Goal: Transaction & Acquisition: Download file/media

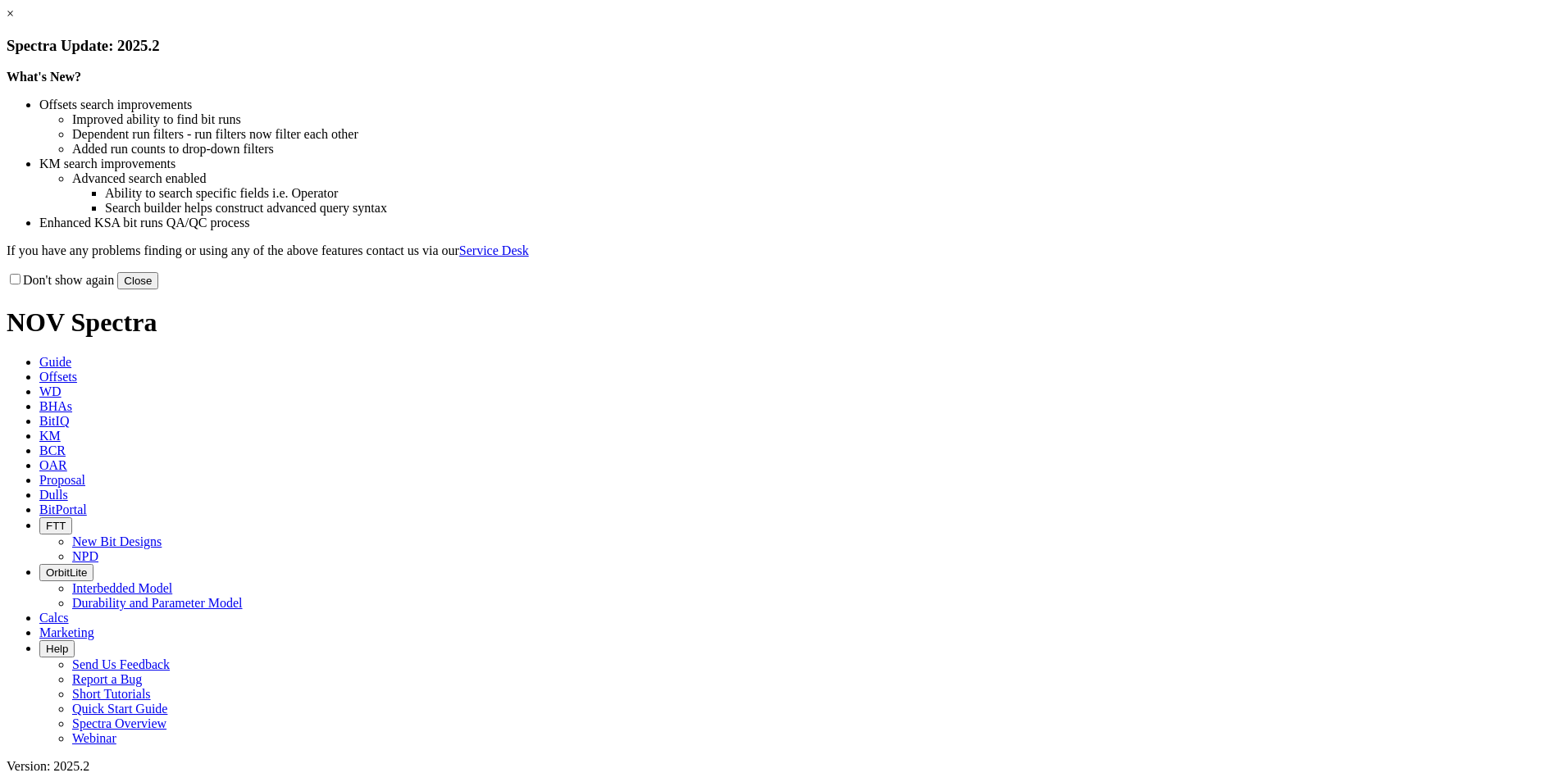
click at [158, 290] on button "Close" at bounding box center [137, 281] width 41 height 17
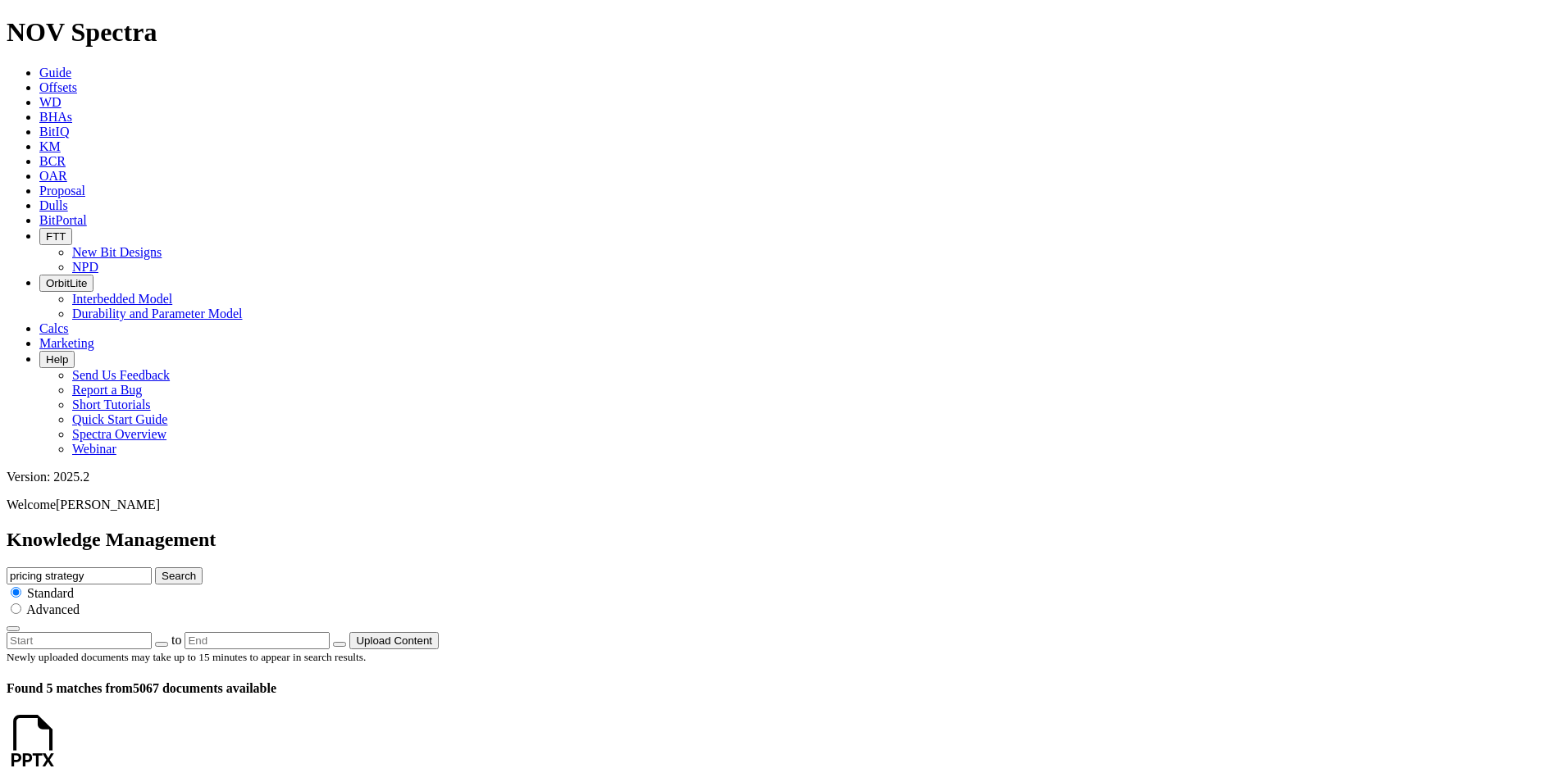
scroll to position [54, 0]
click at [59, 749] on icon at bounding box center [59, 756] width 0 height 14
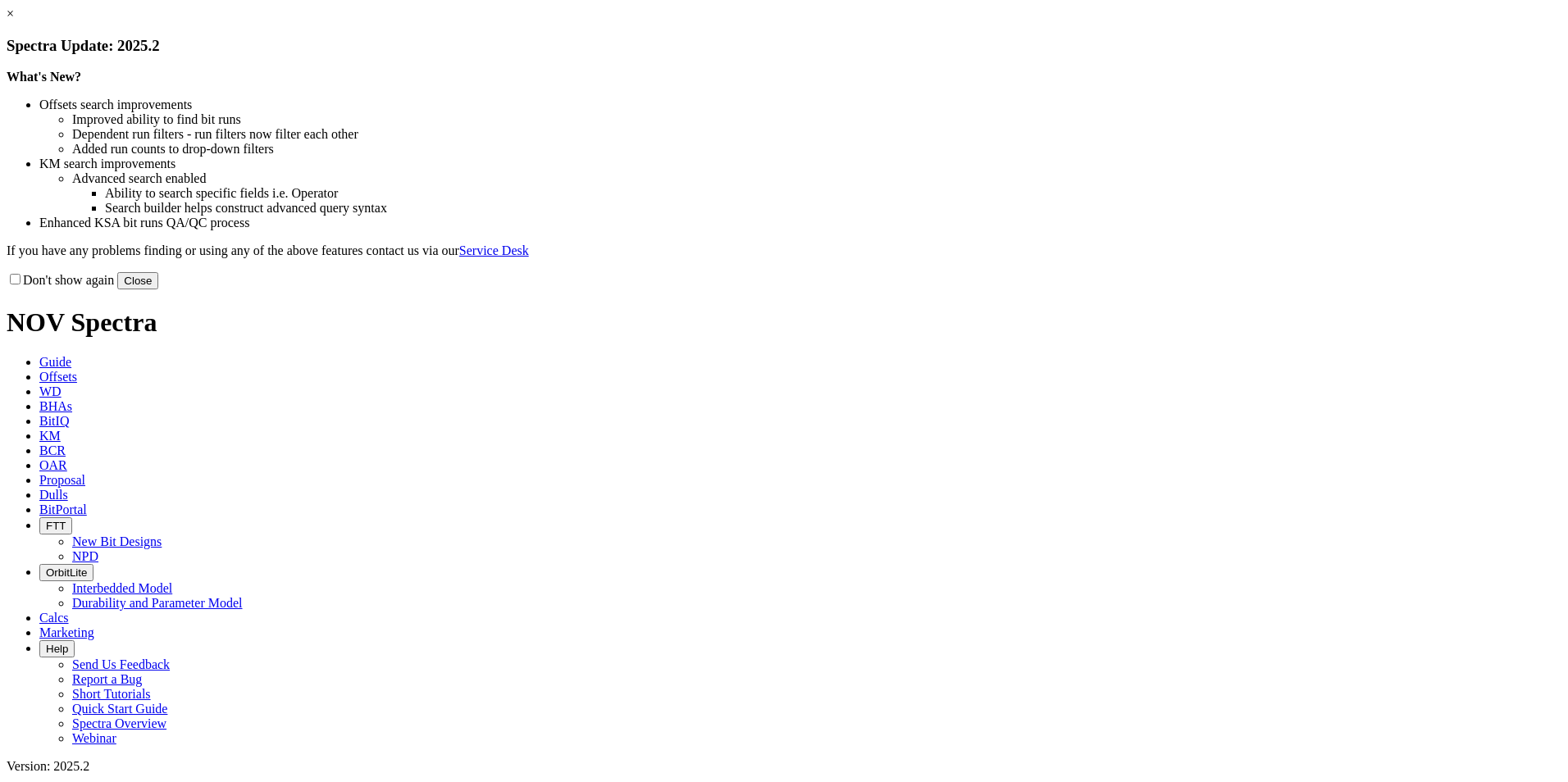
click at [158, 290] on button "Close" at bounding box center [137, 281] width 41 height 17
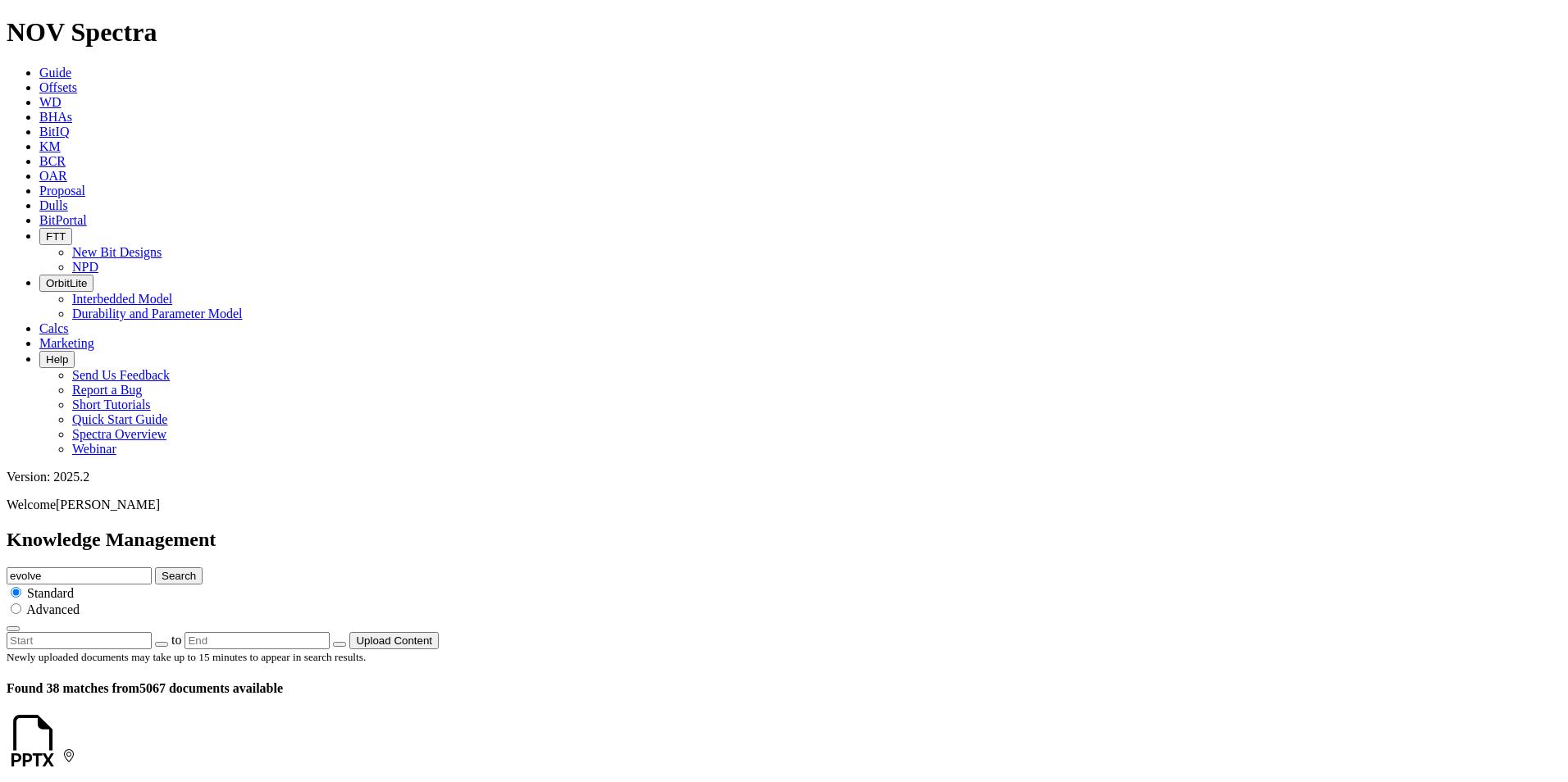
click at [63, 749] on icon at bounding box center [63, 756] width 0 height 14
